Goal: Task Accomplishment & Management: Use online tool/utility

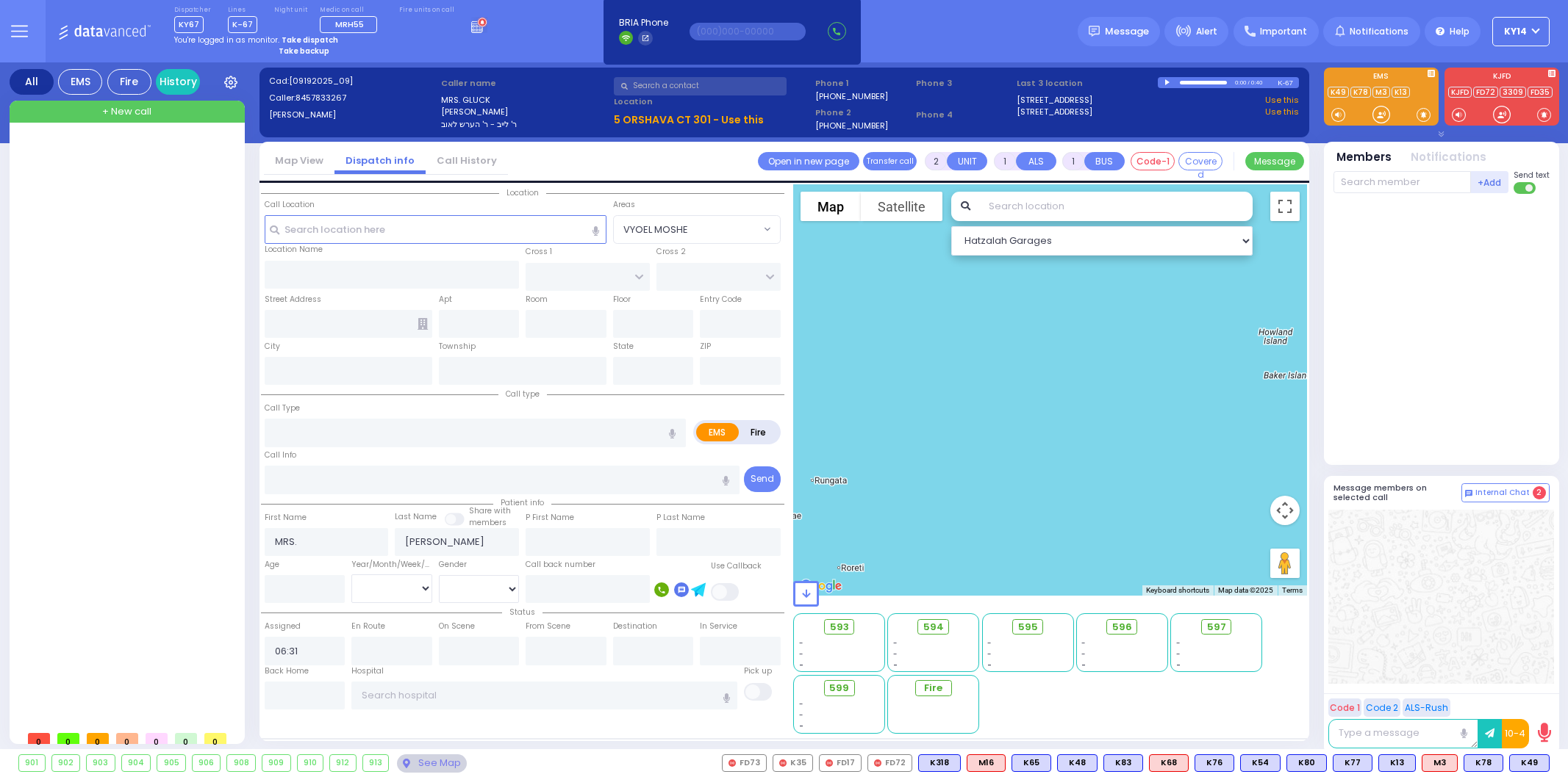
select select
click at [1537, 35] on button "KY14" at bounding box center [1521, 32] width 58 height 30
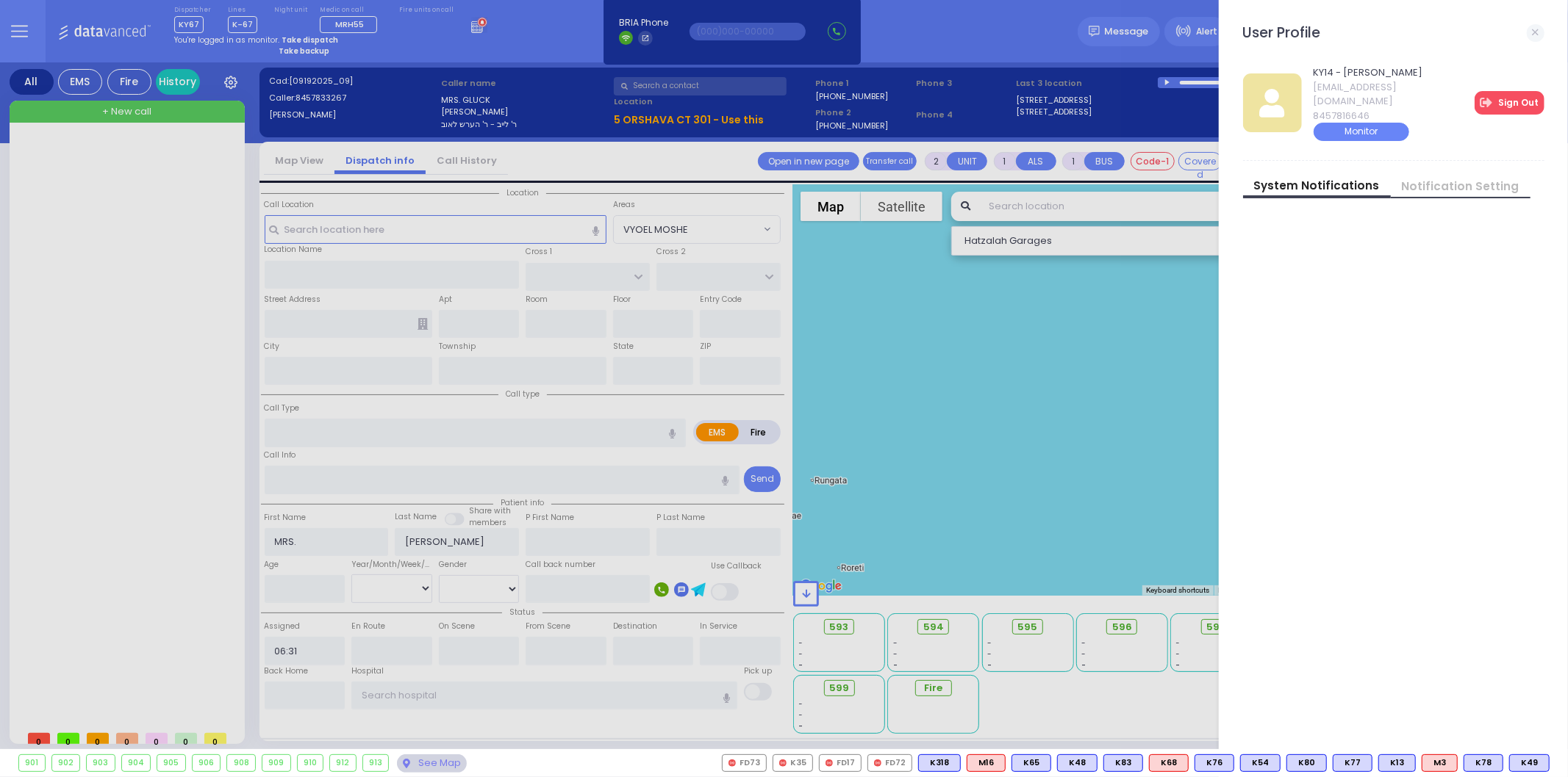
click at [1521, 97] on link "Sign Out" at bounding box center [1509, 103] width 70 height 24
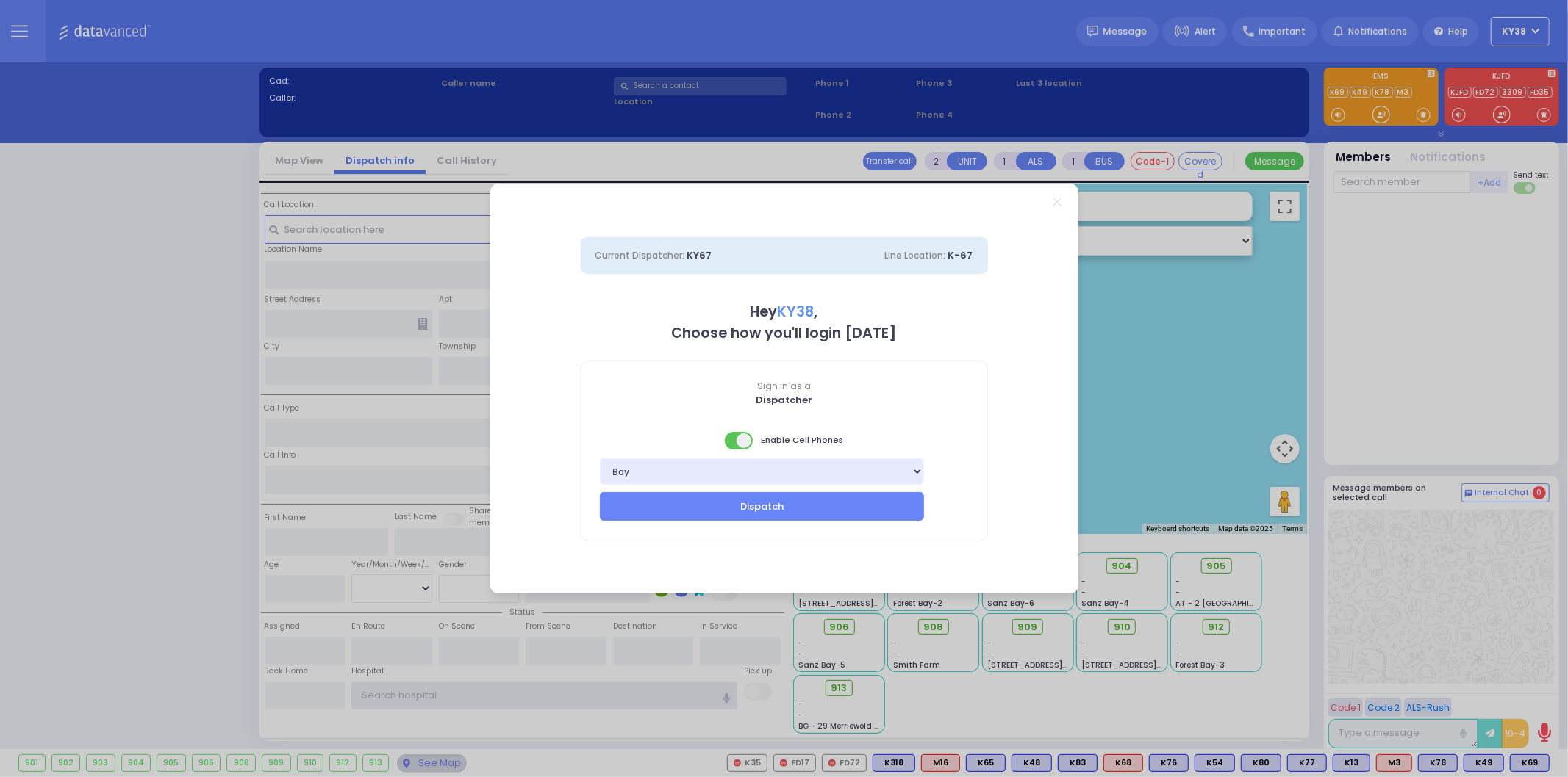
type input "ky14"
click at [821, 465] on select "Bay K-14 K-16 K-18 K-40 K-6 K-61 K-63 K-67 K-72 Medic 7 K-68 K-48 D-801 D-802 D…" at bounding box center [762, 472] width 325 height 27
select select "2"
click at [600, 459] on select "Bay K-14 K-16 K-18 K-40 K-6 K-61 K-63 K-67 K-72 Medic 7 K-68 K-48 D-801 D-802 D…" at bounding box center [762, 472] width 325 height 27
drag, startPoint x: 891, startPoint y: 503, endPoint x: 888, endPoint y: 510, distance: 7.6
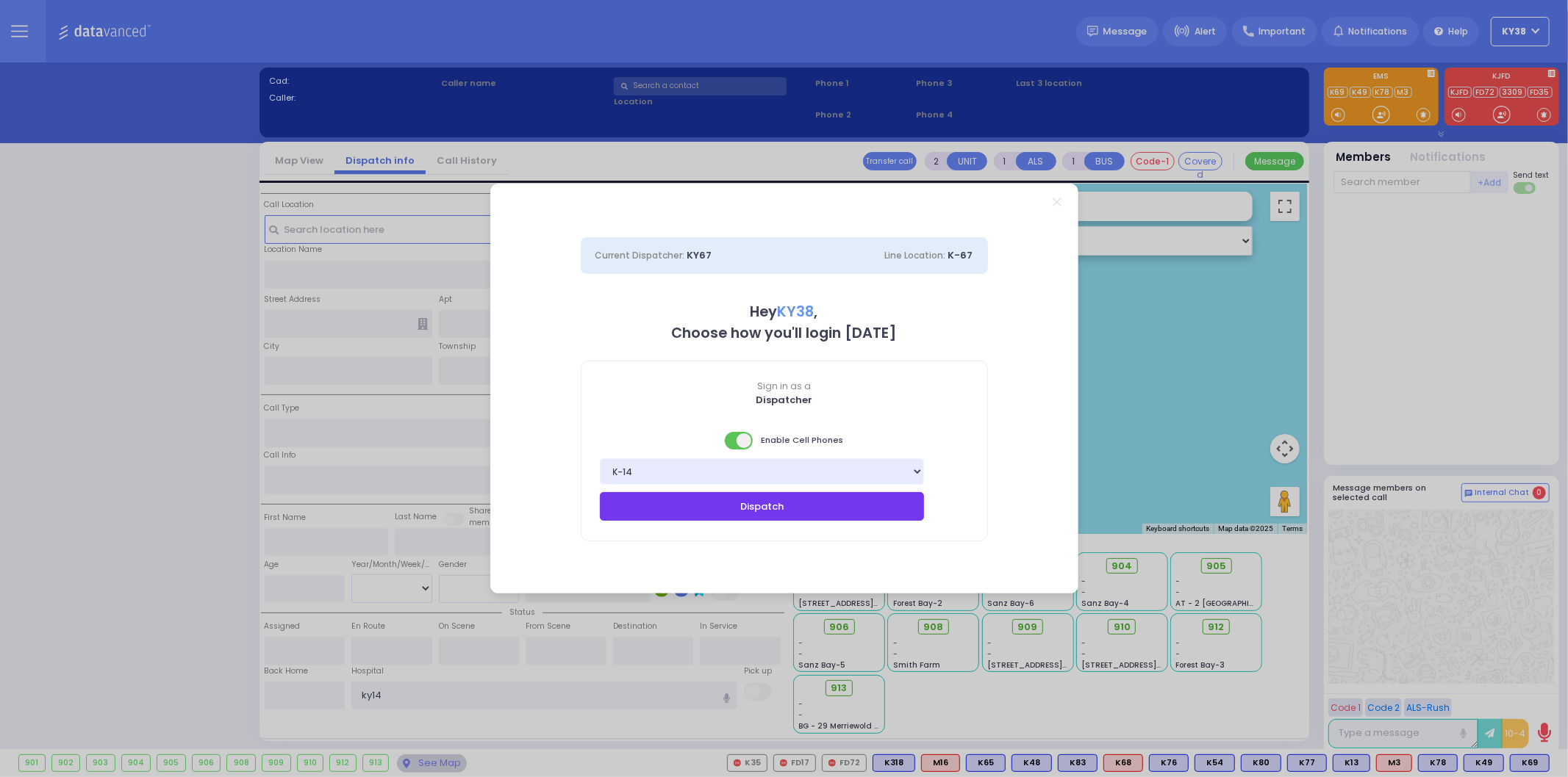
click at [888, 508] on button "Dispatch" at bounding box center [762, 506] width 325 height 28
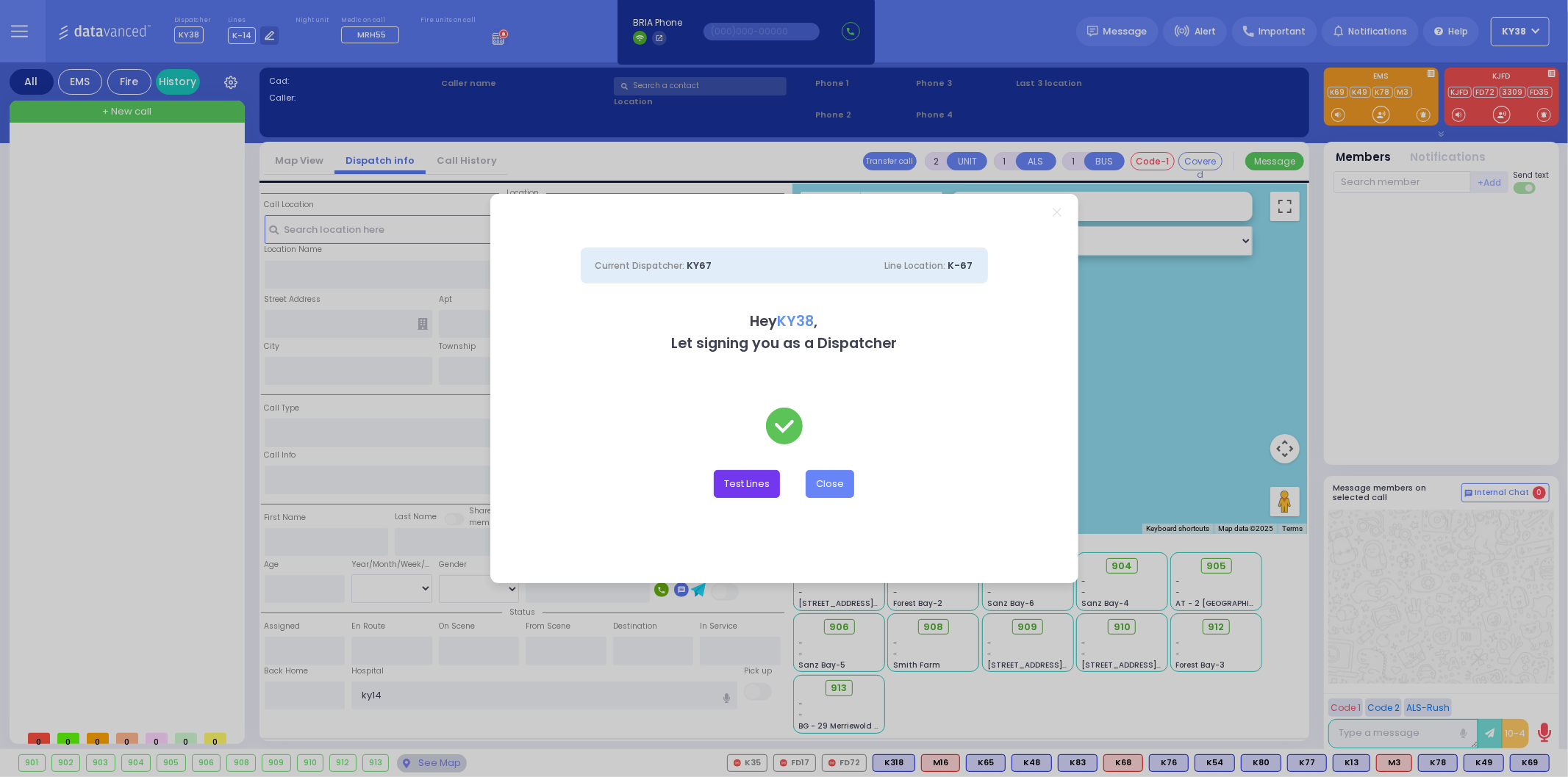
click at [761, 472] on button "Test Lines" at bounding box center [747, 483] width 66 height 28
type input "8457831212"
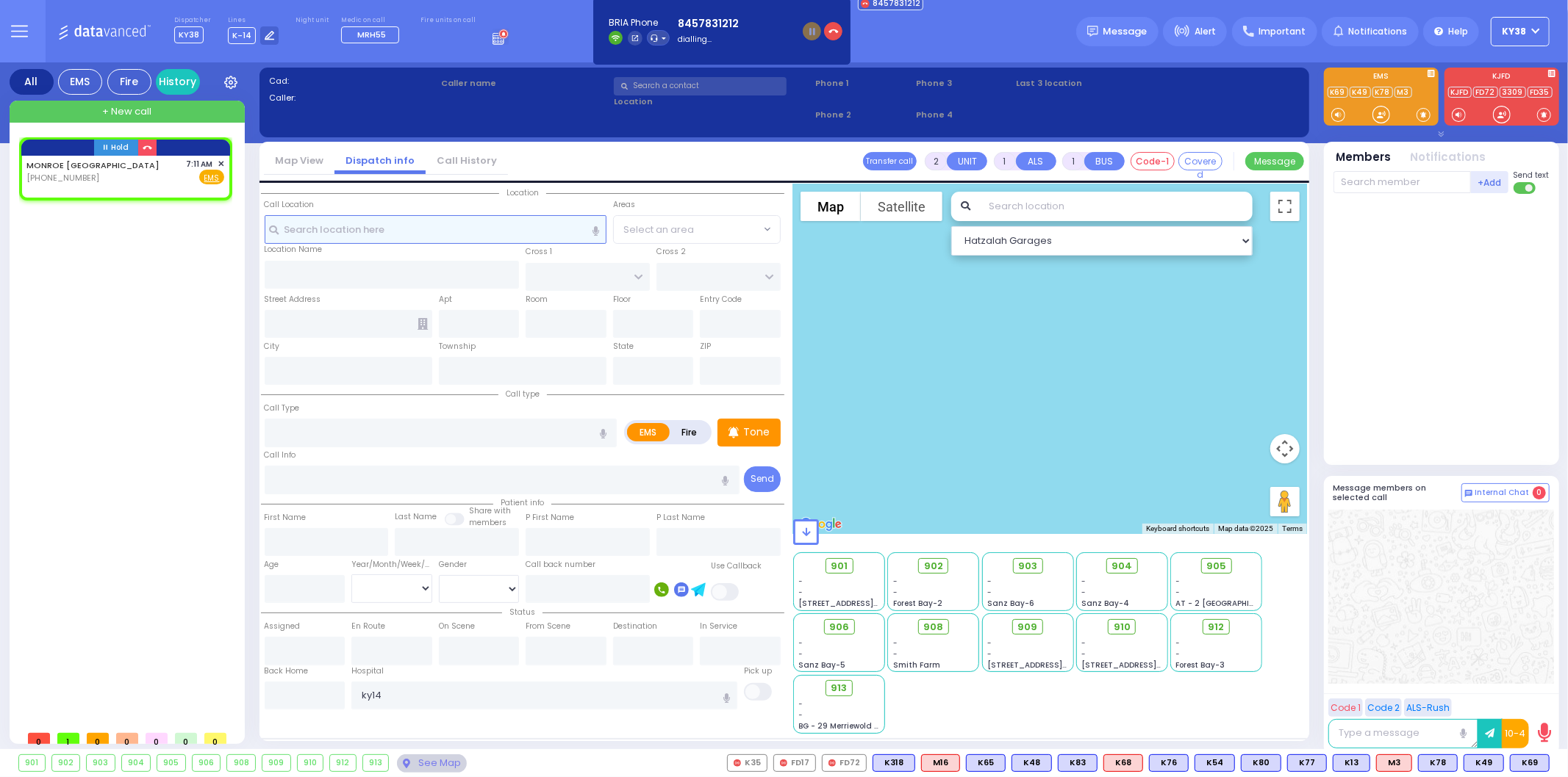
select select
radio input "true"
select select
type input "07:11"
select select "Hatzalah Garages"
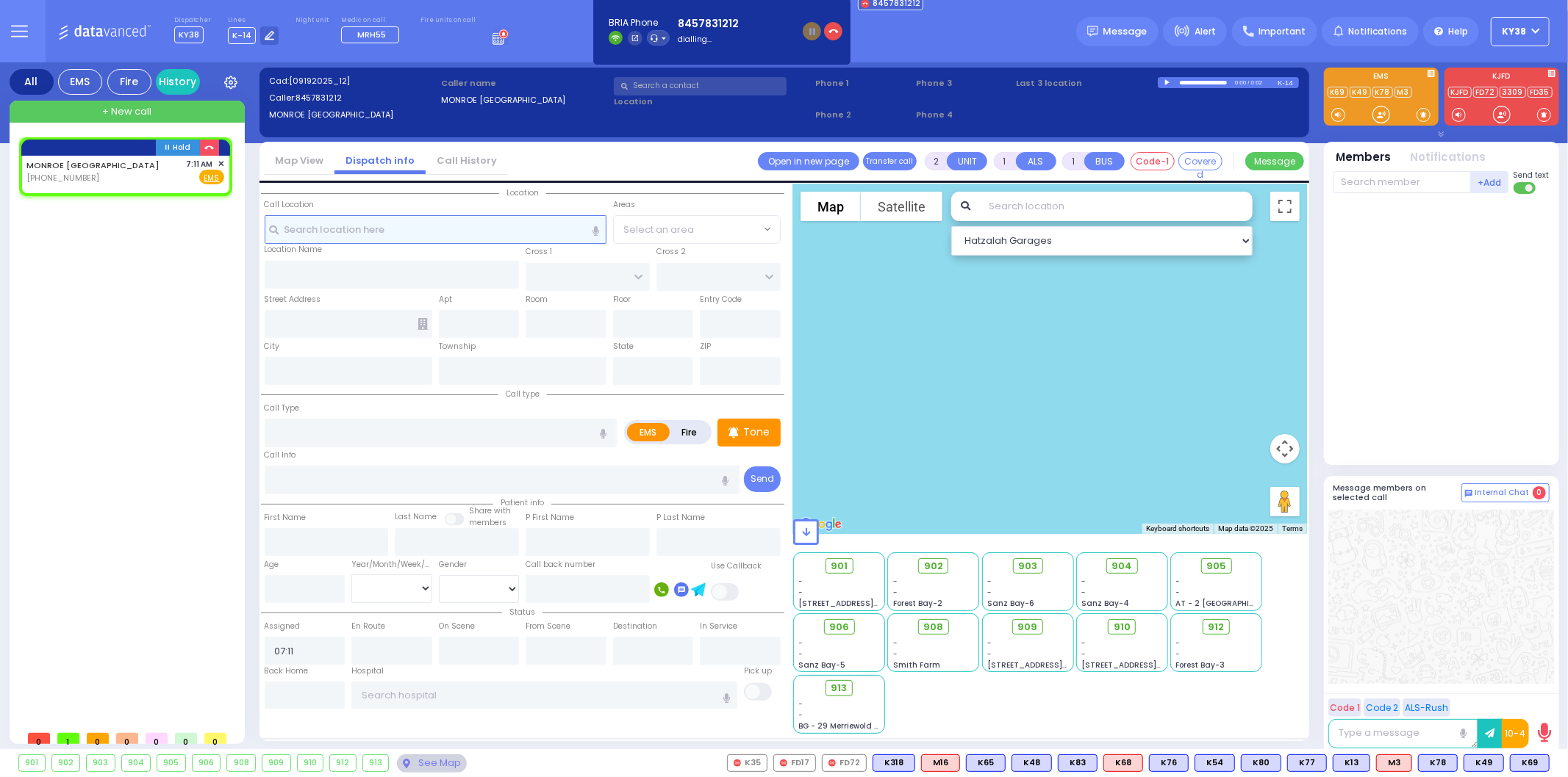
select select
radio input "true"
select select
select select "Hatzalah Garages"
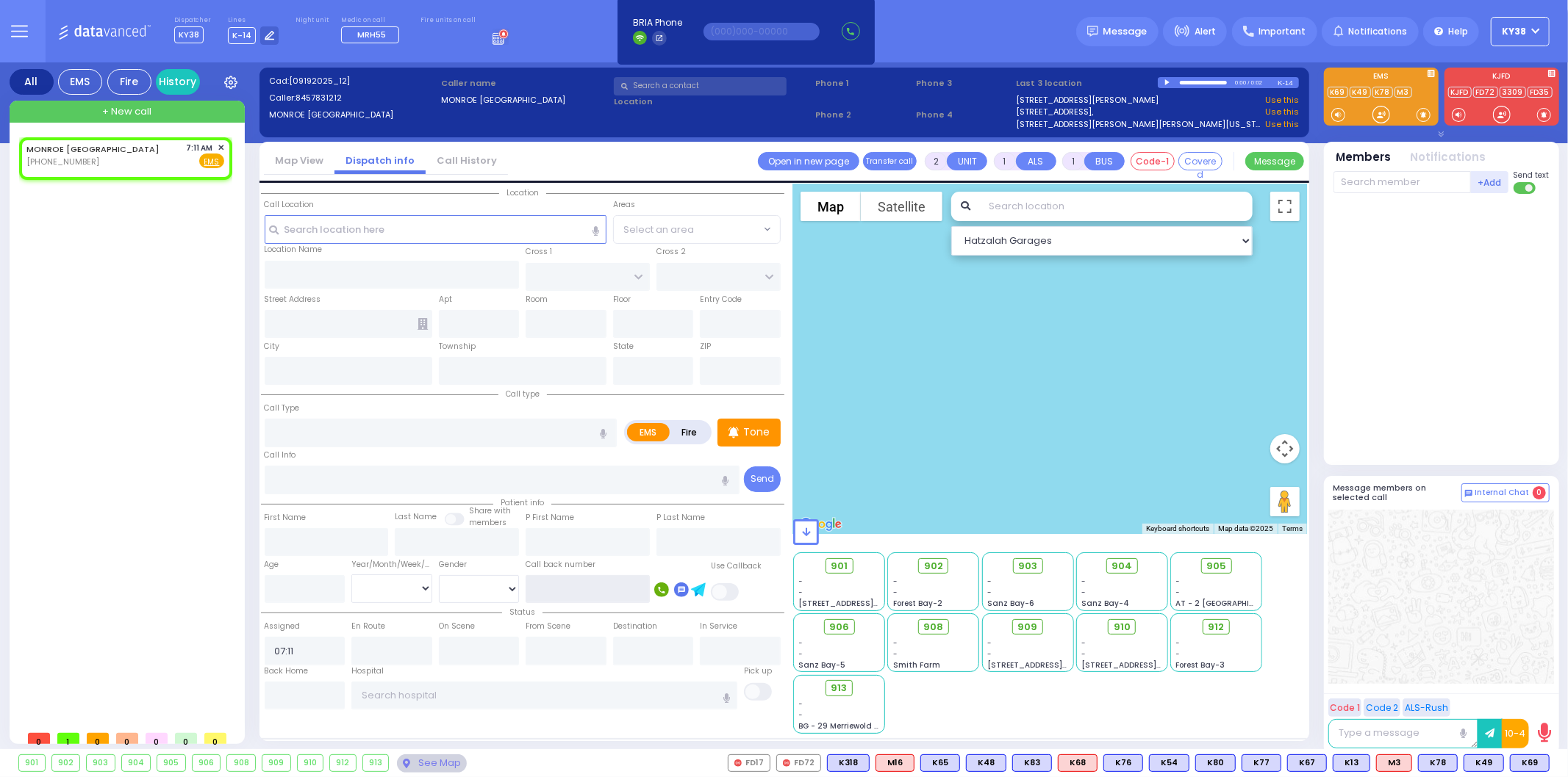
click at [552, 585] on input "text" at bounding box center [587, 589] width 124 height 28
type input "8453331301"
click at [461, 582] on select "Male Female" at bounding box center [479, 589] width 81 height 28
select select "[DEMOGRAPHIC_DATA]"
click at [439, 576] on select "Male Female" at bounding box center [479, 589] width 81 height 28
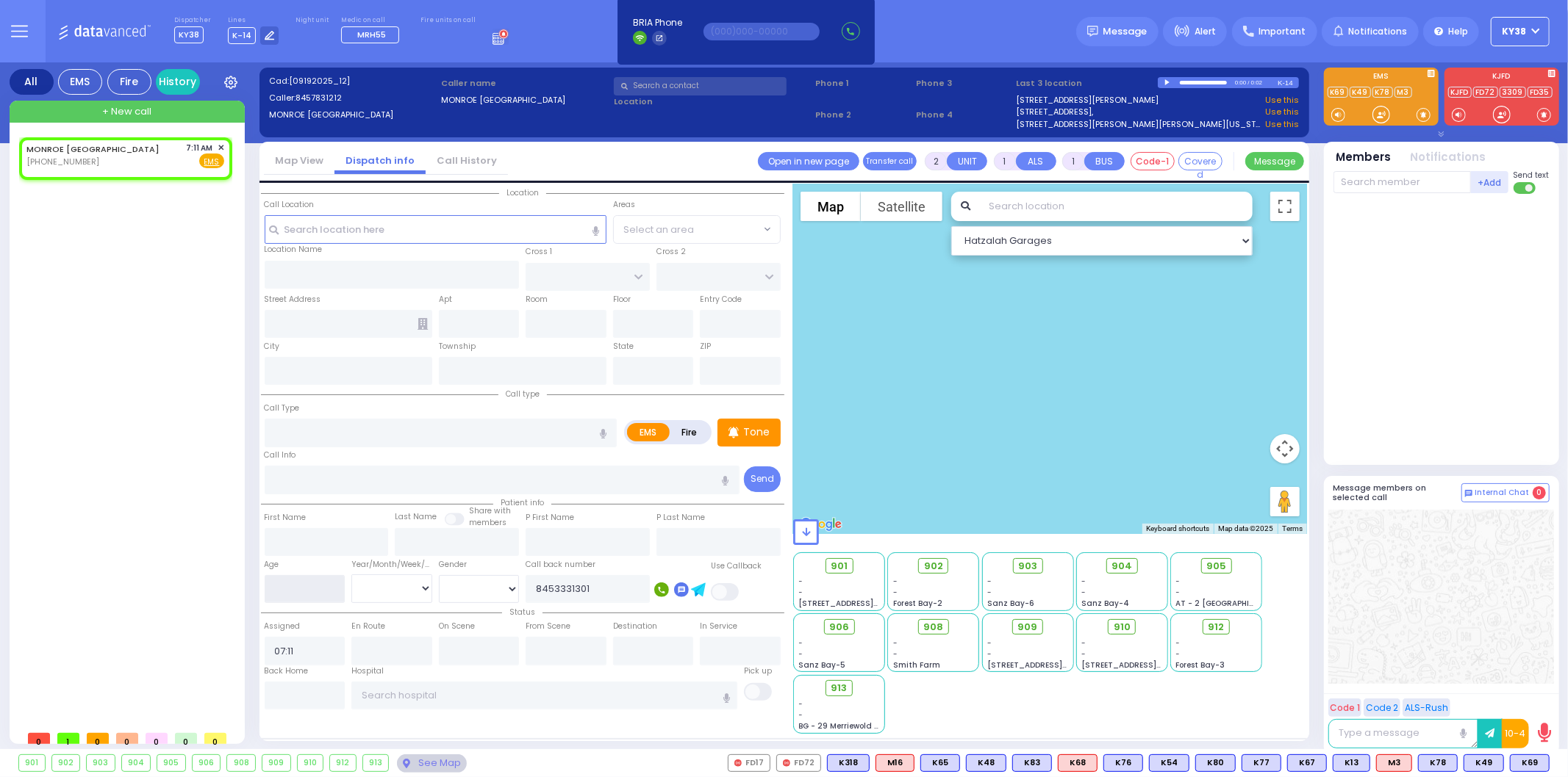
click at [314, 585] on input "number" at bounding box center [305, 589] width 81 height 28
type input "61"
click at [378, 586] on select "Year Month Week Day" at bounding box center [392, 588] width 81 height 28
select select "Year"
click at [351, 575] on select "Year Month Week Day" at bounding box center [392, 588] width 81 height 28
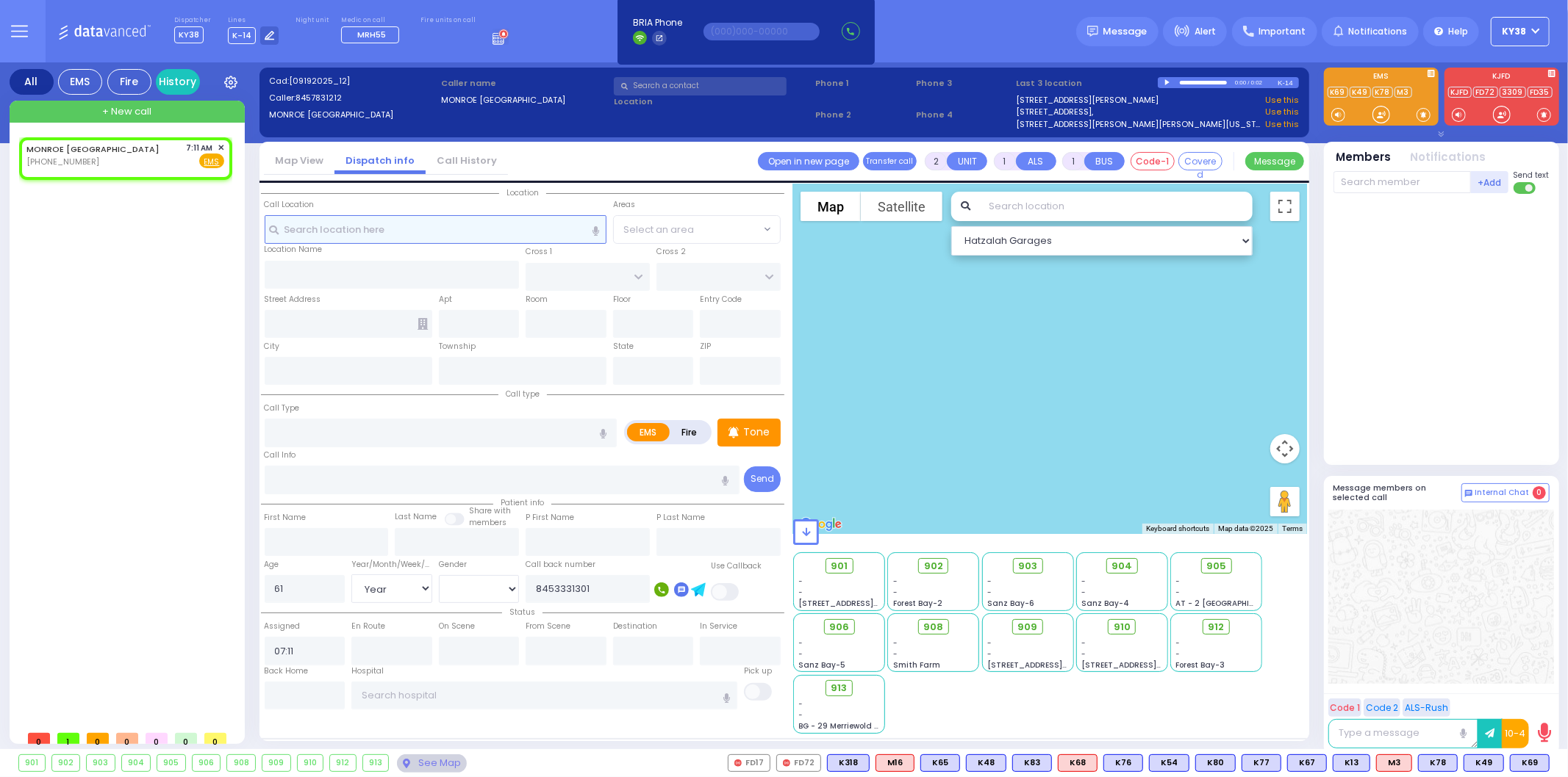
drag, startPoint x: 492, startPoint y: 235, endPoint x: 501, endPoint y: 237, distance: 9.2
click at [493, 237] on input "text" at bounding box center [436, 228] width 342 height 28
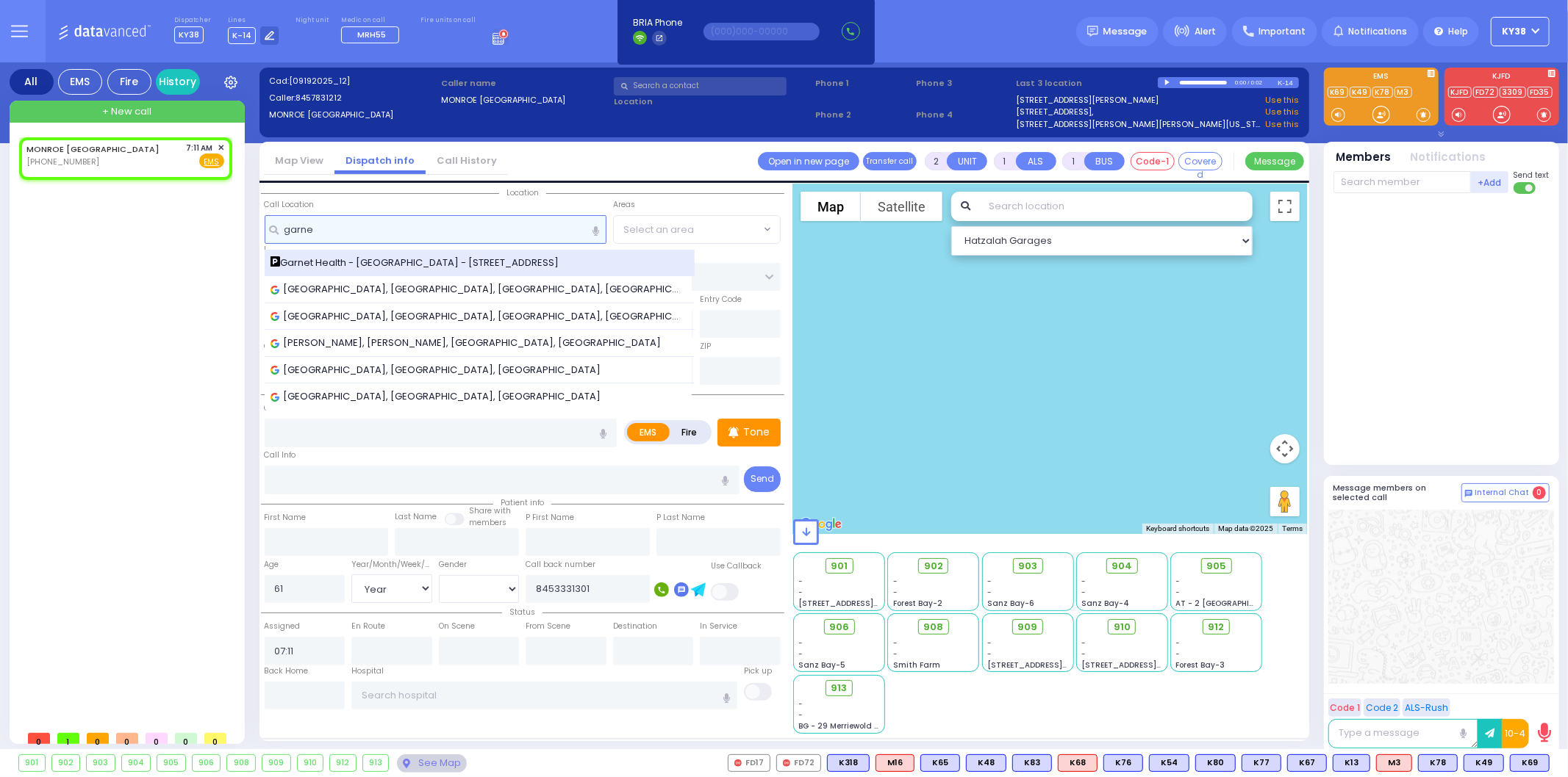
type input "garne"
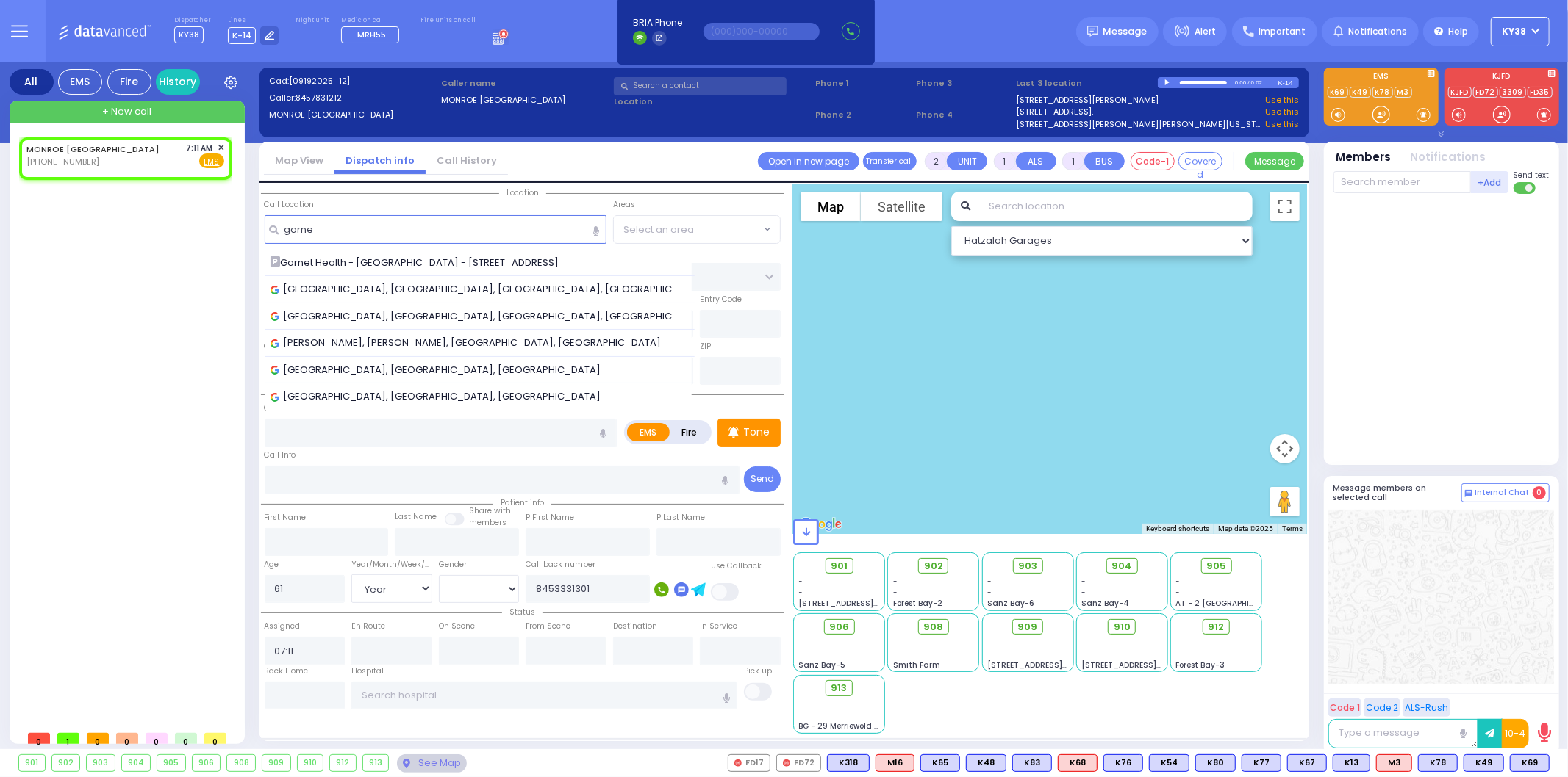
click at [554, 265] on div "Garnet Health - Middletown - 707 East Main Street" at bounding box center [480, 263] width 419 height 14
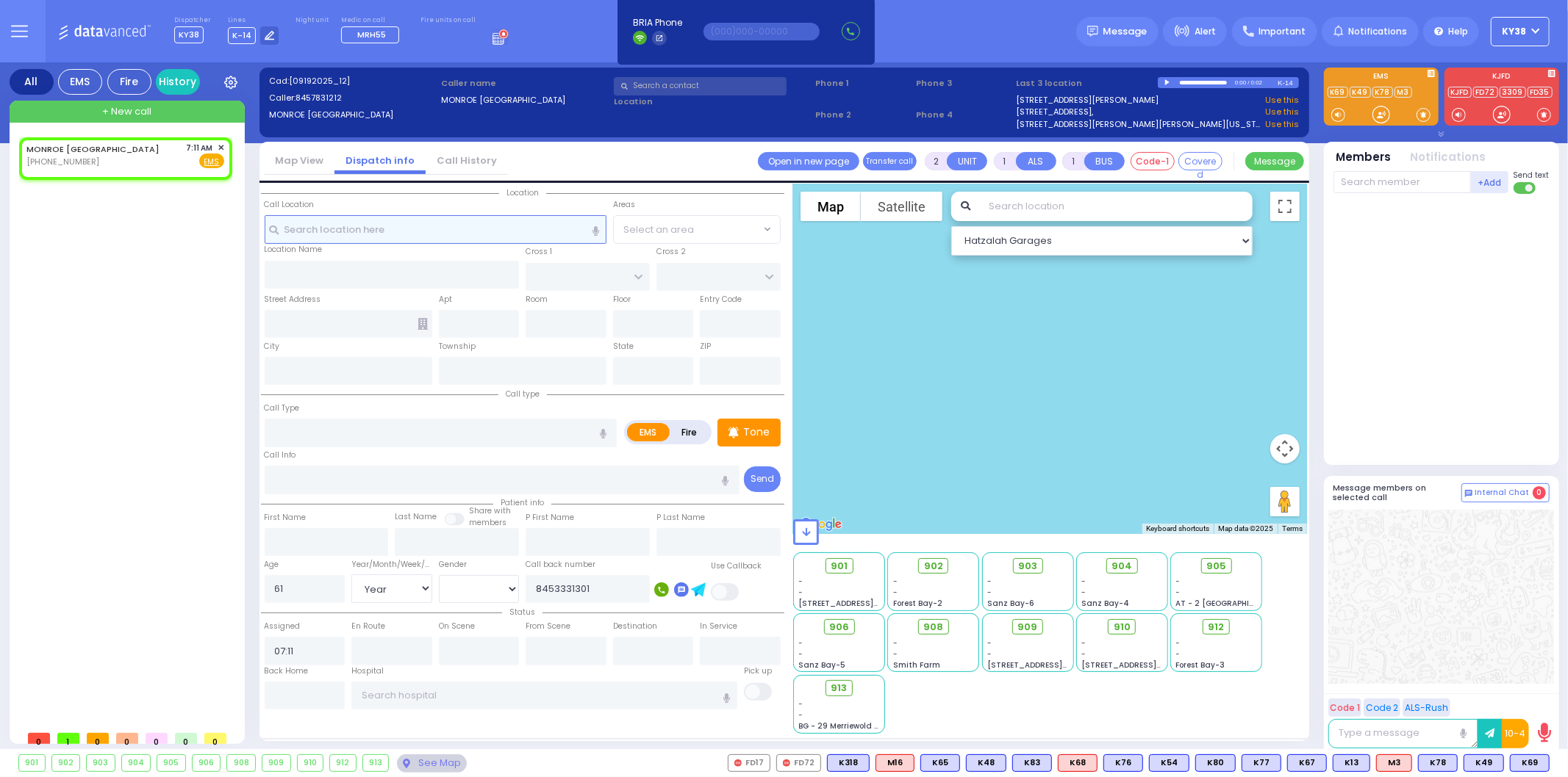
click at [456, 224] on input "text" at bounding box center [436, 228] width 342 height 28
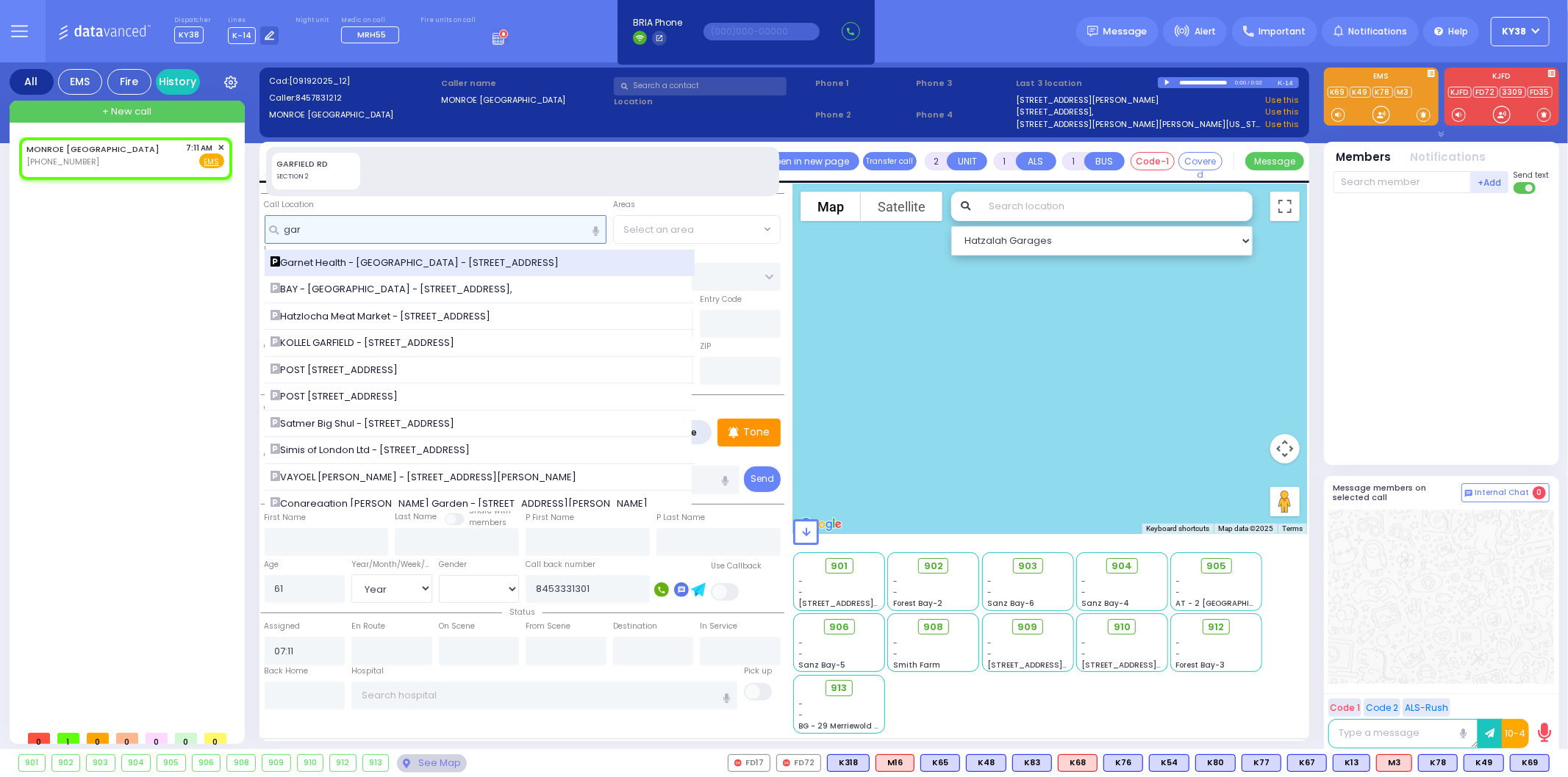
type input "gar"
click at [310, 268] on span "Garnet Health - Middletown - 707 East Main Street" at bounding box center [417, 263] width 294 height 14
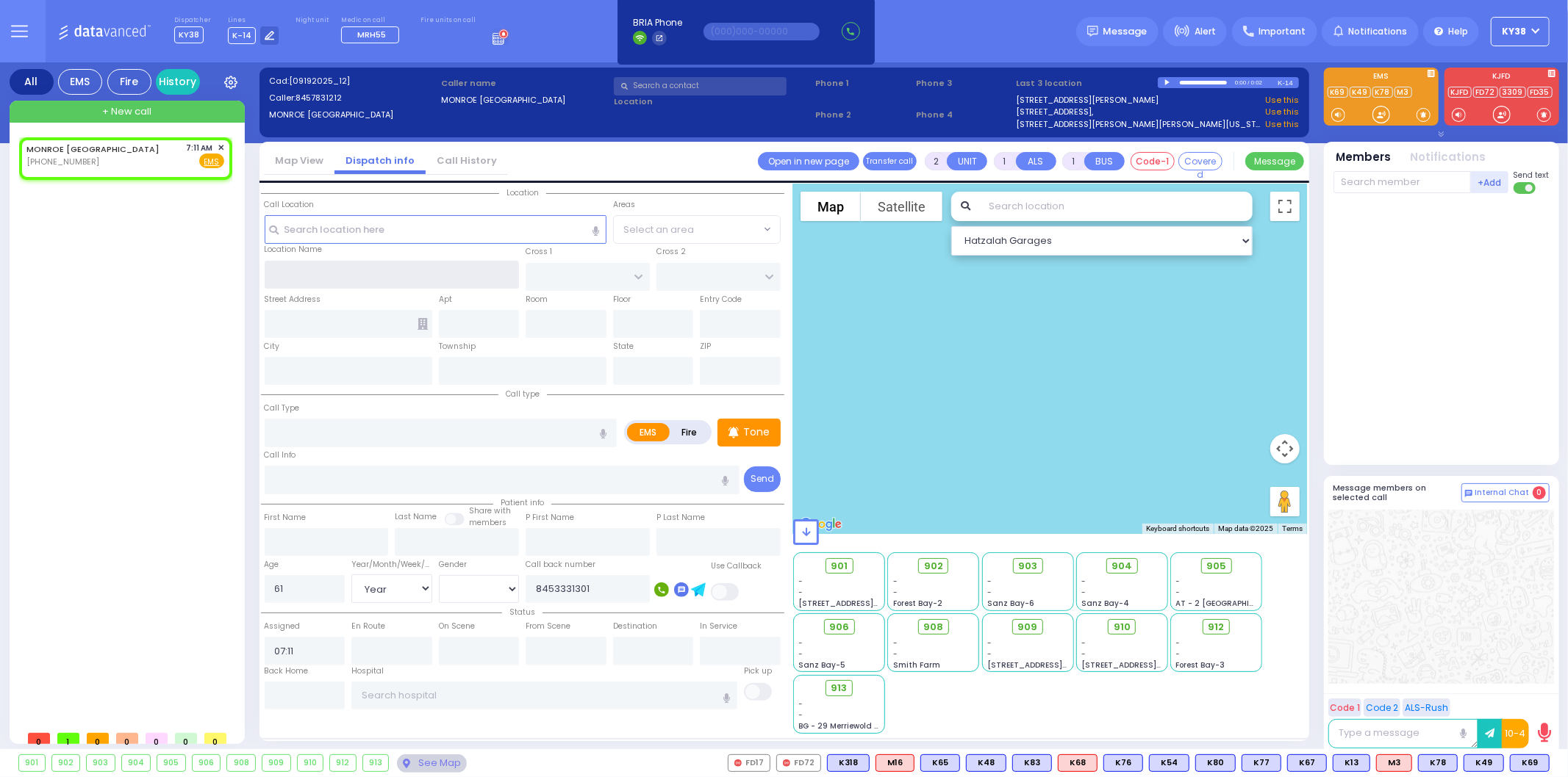
click at [313, 265] on input "text" at bounding box center [392, 274] width 255 height 28
click at [325, 234] on input "text" at bounding box center [436, 228] width 342 height 28
click at [349, 231] on input "text" at bounding box center [436, 228] width 342 height 28
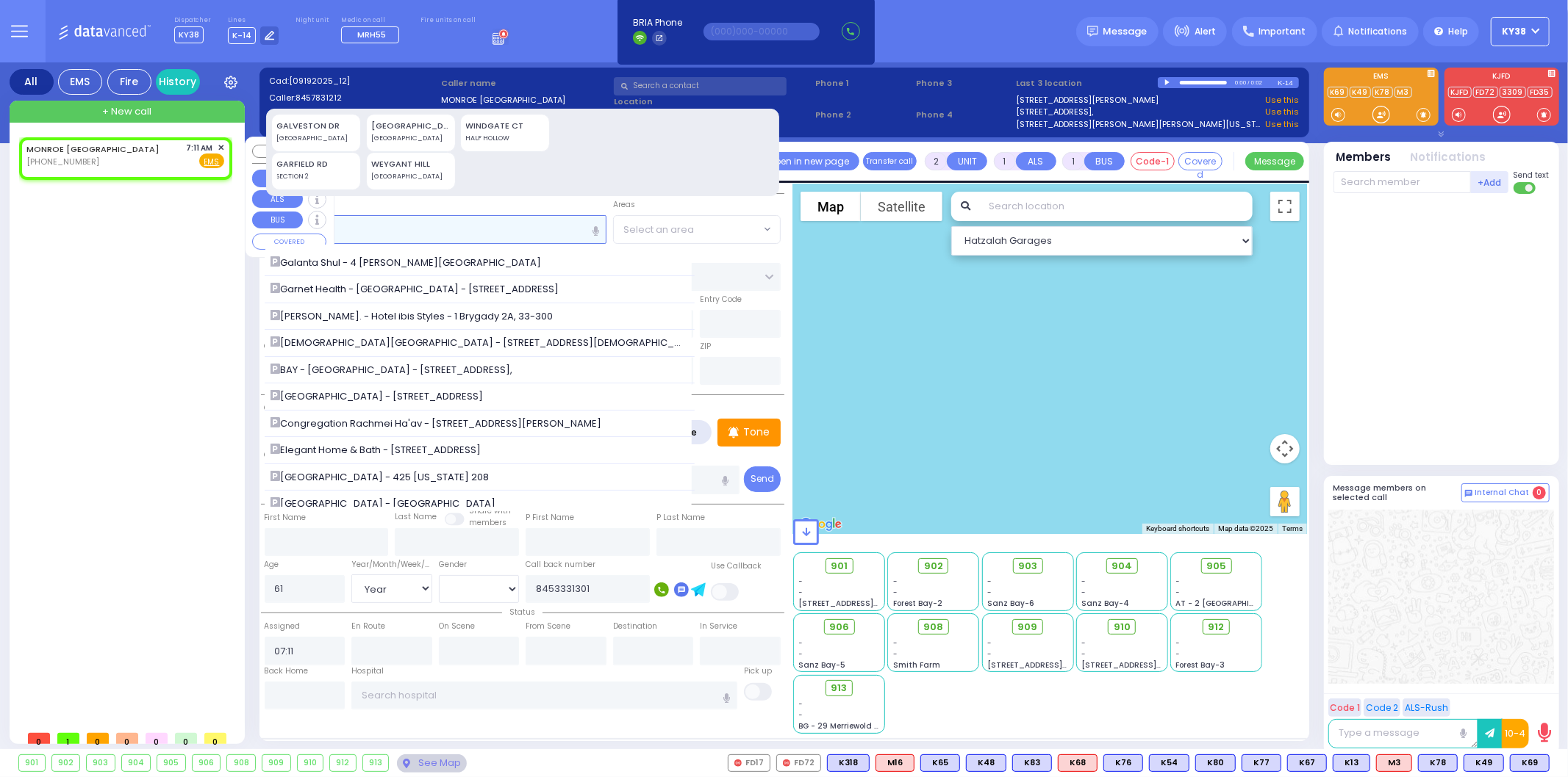
type input "ga"
click at [143, 153] on div "MONROE NY (845) 783-1212 7:11 AM ✕ Fire EMS" at bounding box center [126, 155] width 198 height 27
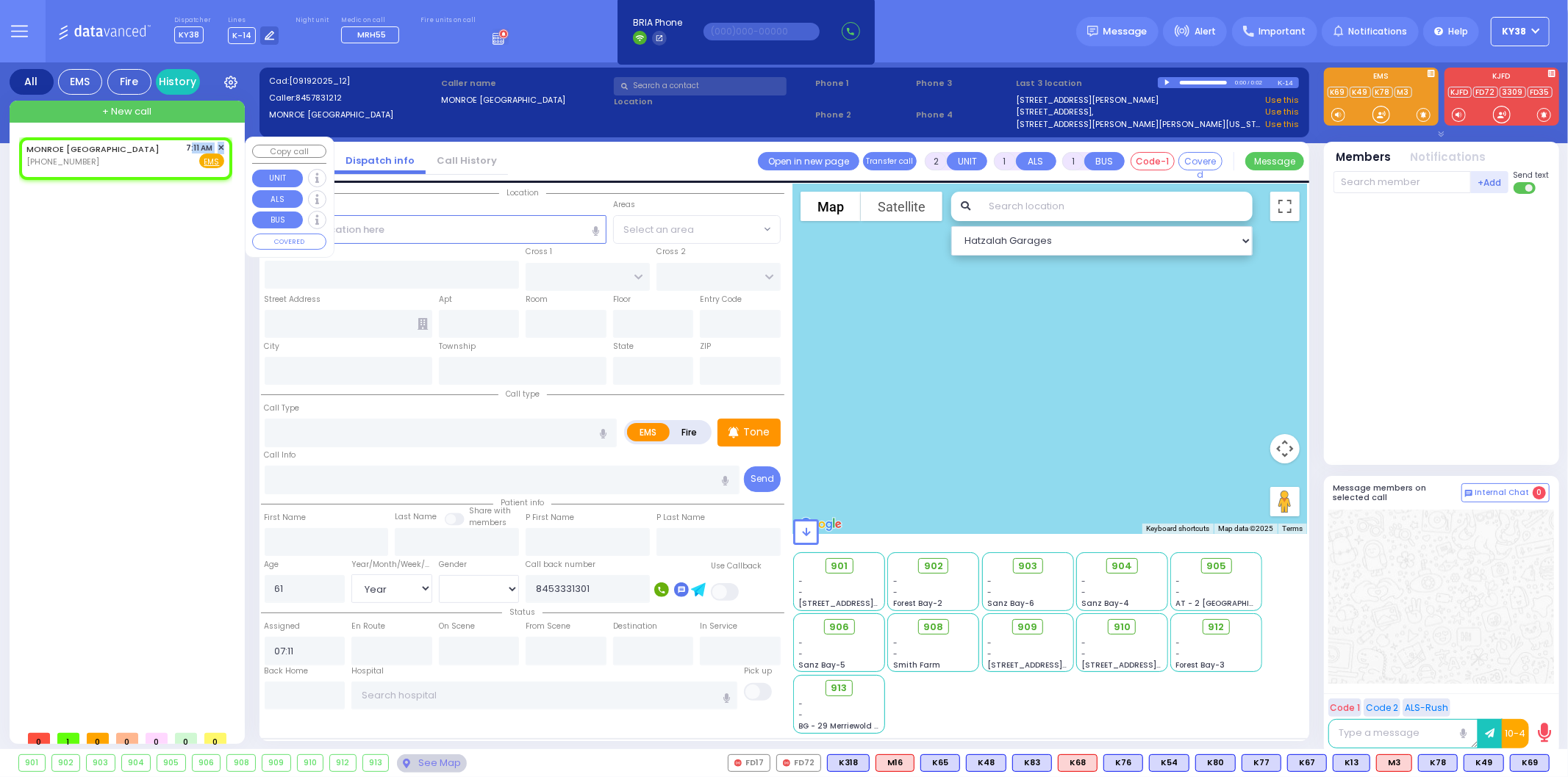
select select
radio input "true"
select select "Year"
select select "[DEMOGRAPHIC_DATA]"
select select "Hatzalah Garages"
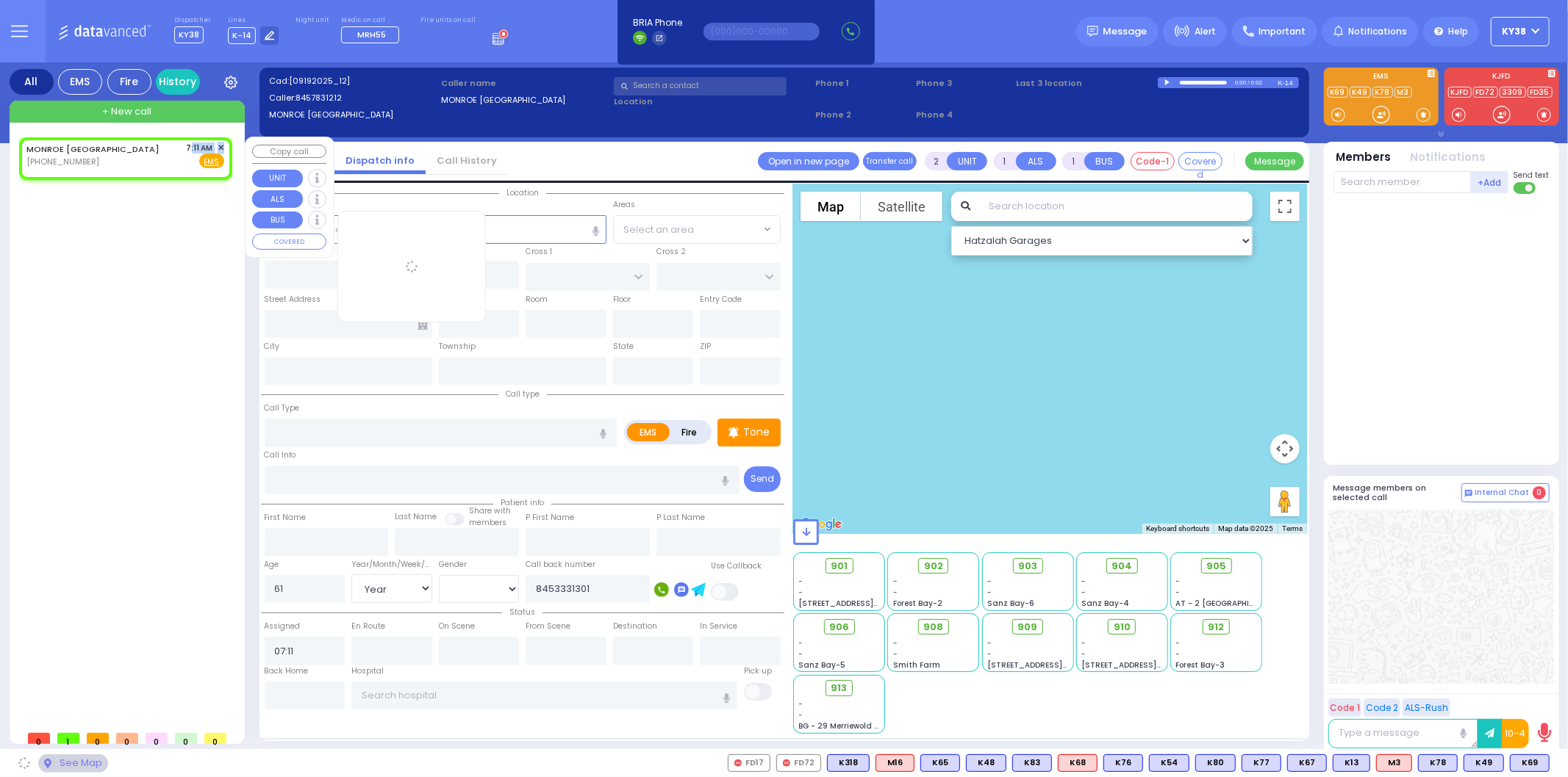
type input "Garnet Health - Middletown"
type input "GOLF LINKS RD"
type input "EAST MAIN ST"
type input "707 East Main Street"
type input "Middletown"
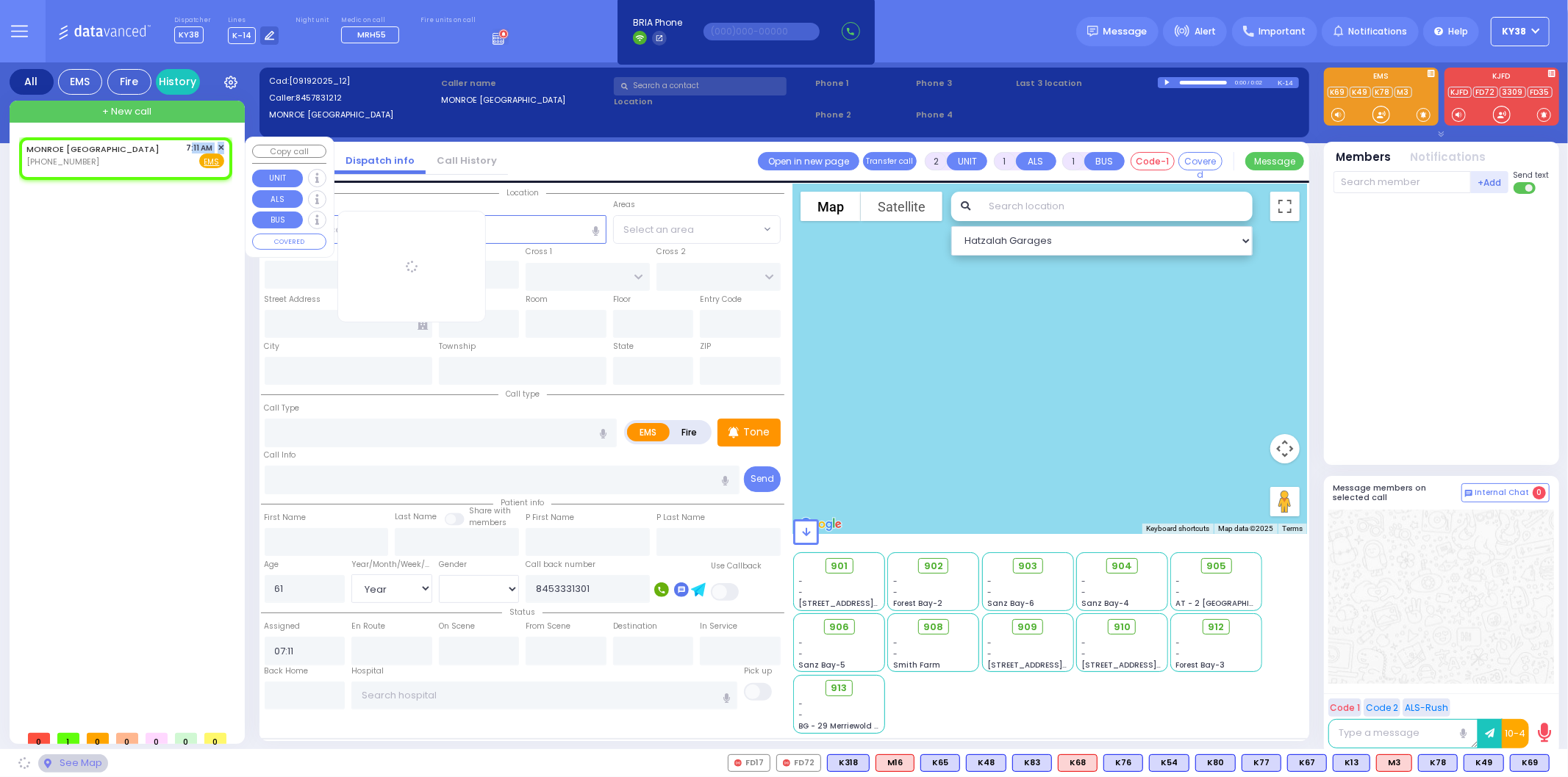
type input "New York"
type input "10940"
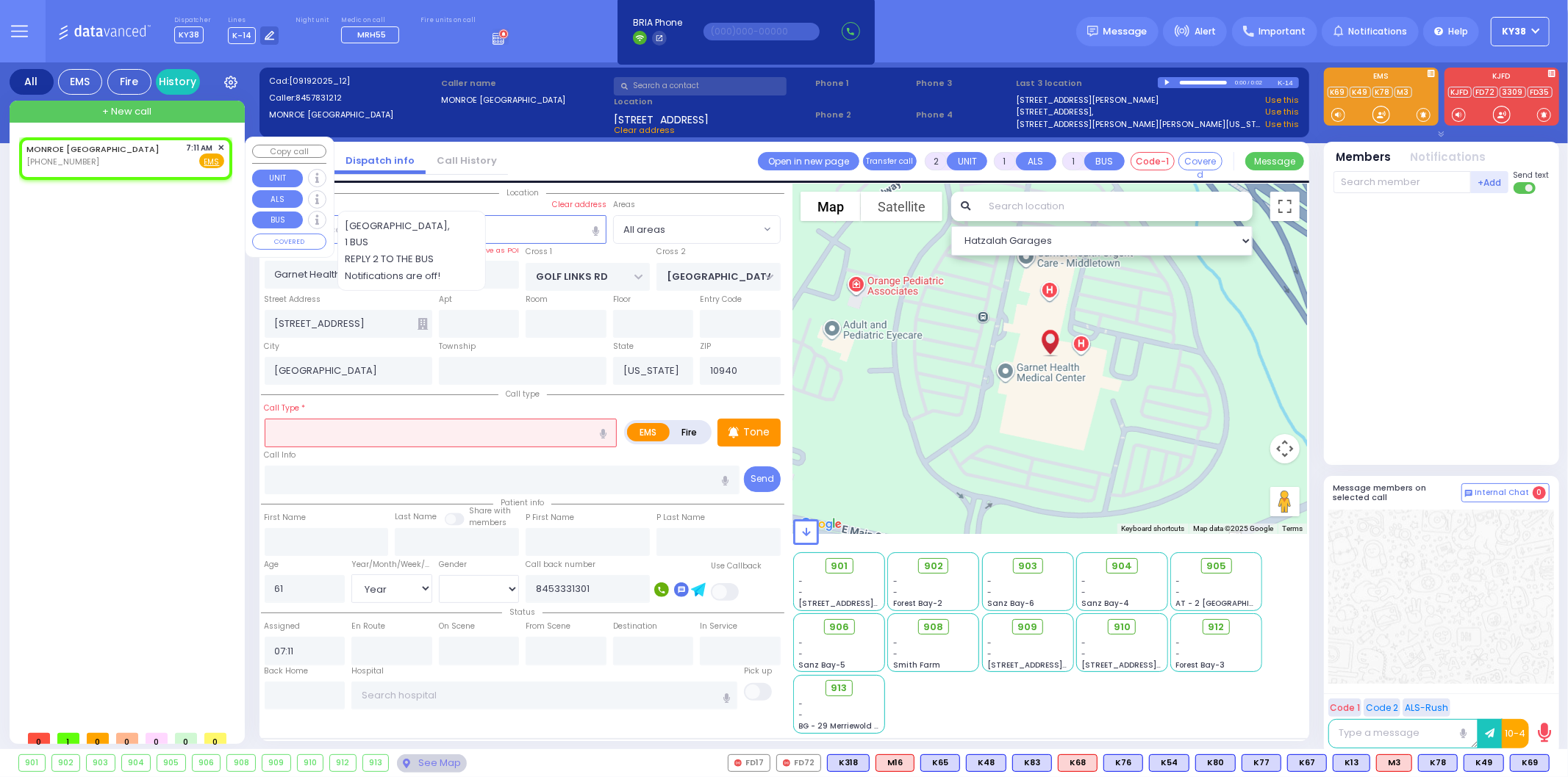
click at [128, 155] on div "MONROE NY (845) 783-1212 7:11 AM ✕ Fire EMS" at bounding box center [126, 155] width 198 height 27
select select
radio input "true"
select select "Year"
select select "[DEMOGRAPHIC_DATA]"
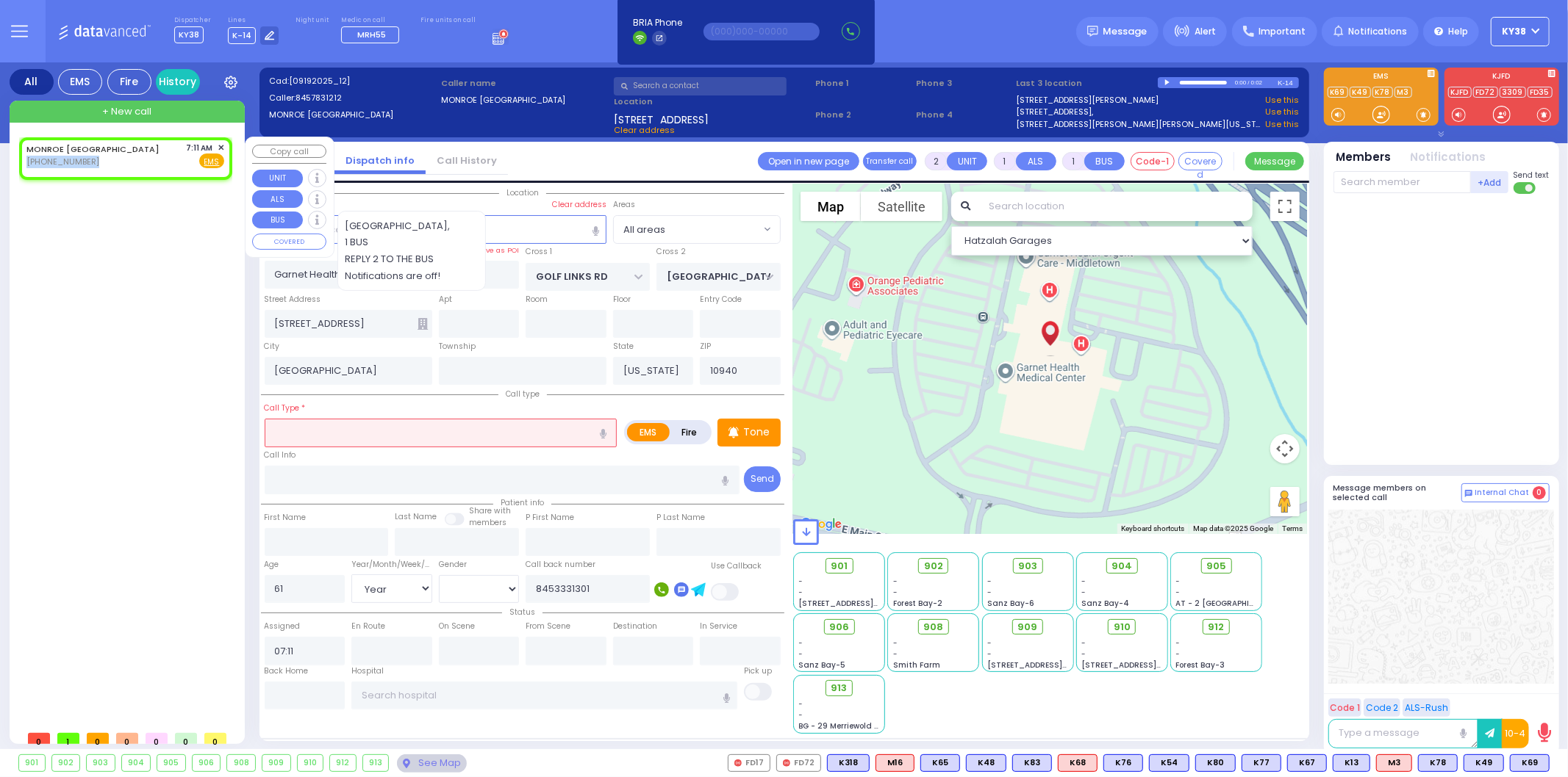
select select "Hatzalah Garages"
click at [435, 424] on input "text" at bounding box center [441, 433] width 353 height 28
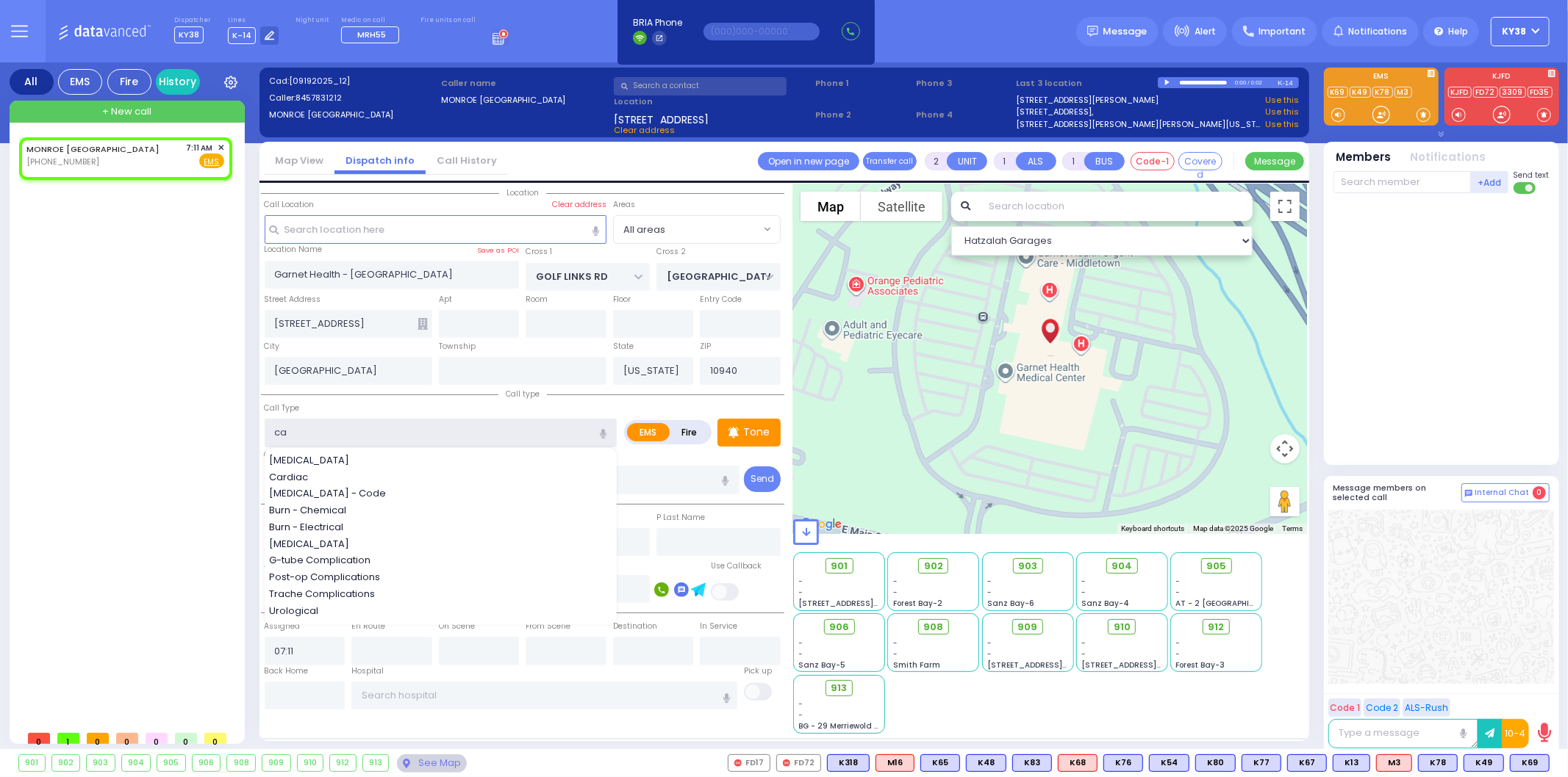
click at [345, 423] on input "ca" at bounding box center [441, 433] width 353 height 28
drag, startPoint x: 313, startPoint y: 437, endPoint x: 259, endPoint y: 454, distance: 56.6
click at [261, 448] on div "Call type Call Type ca EMS" at bounding box center [522, 440] width 523 height 109
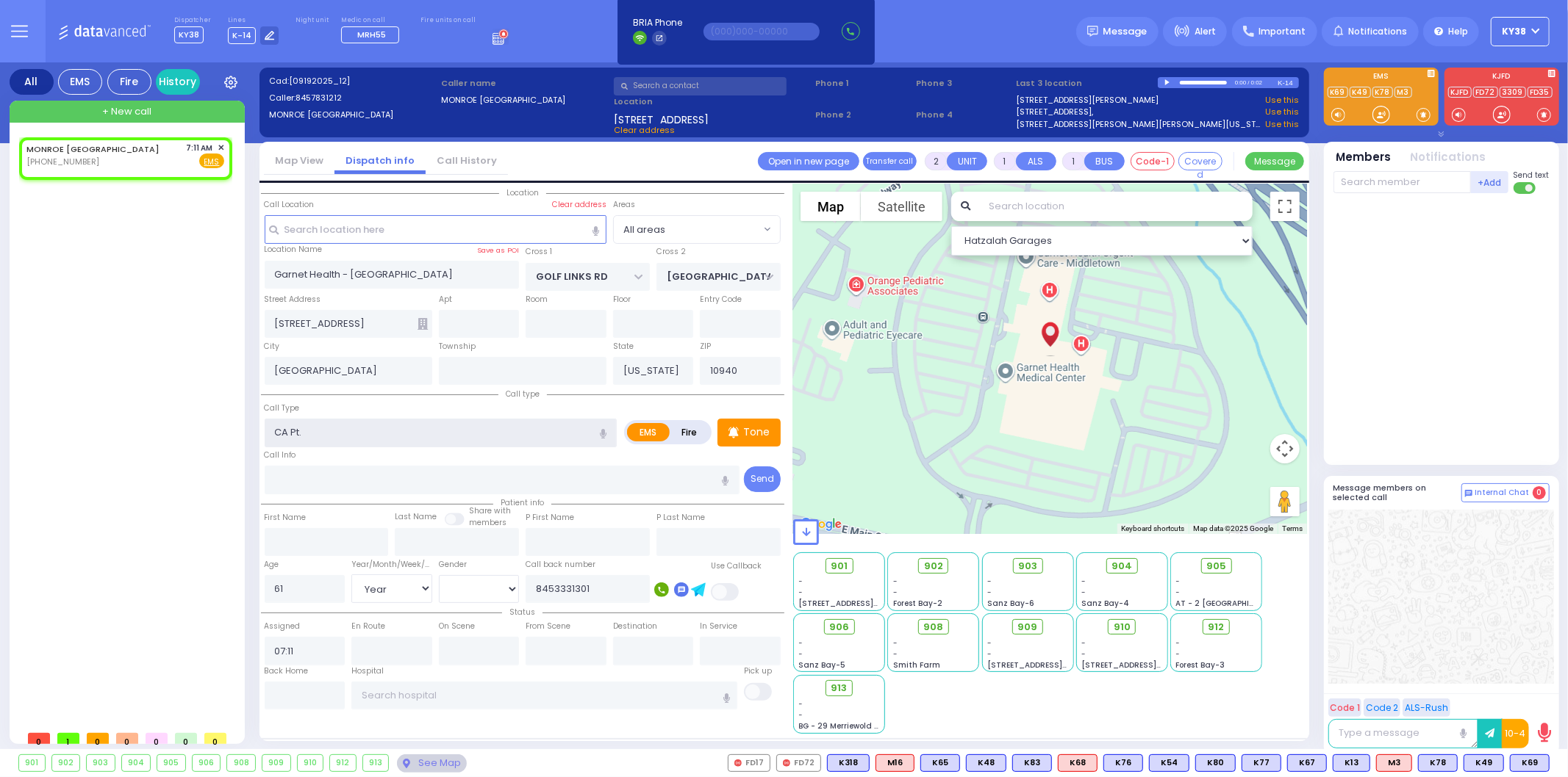
type input "CA Pt."
click at [533, 472] on input "text" at bounding box center [502, 480] width 475 height 28
click at [291, 482] on input "tranfer" at bounding box center [502, 480] width 475 height 28
type input "transfer"
click at [318, 535] on input "text" at bounding box center [326, 542] width 124 height 28
